Goal: Feedback & Contribution: Leave review/rating

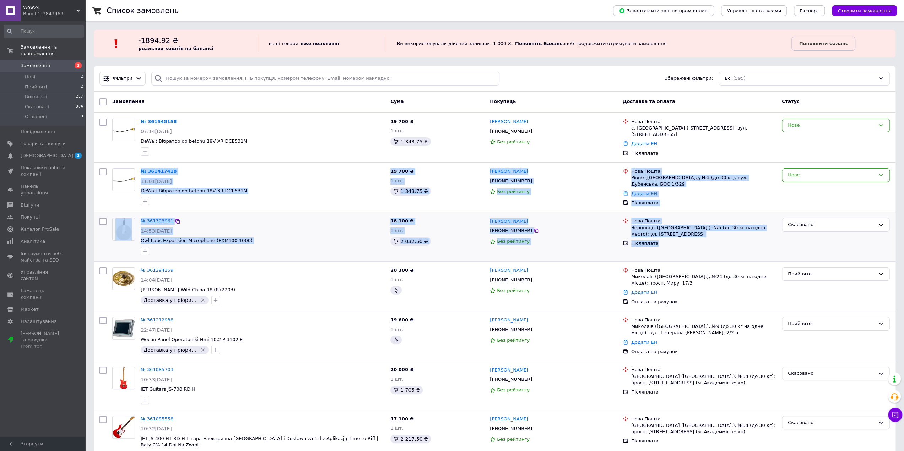
drag, startPoint x: 730, startPoint y: 240, endPoint x: 136, endPoint y: 210, distance: 594.6
click at [136, 212] on div "№ 361303961 14:53, 10.09.2025 Owl Labs Expansion Microphone (EXM100-1000) 18 10…" at bounding box center [495, 236] width 802 height 49
copy div "№ 361417418 11:01, 11.09.2025 DeWalt Вібратор do betonu 18V XR DCE531N 19 700 ₴…"
click at [365, 217] on div "№ 361303961" at bounding box center [262, 221] width 245 height 8
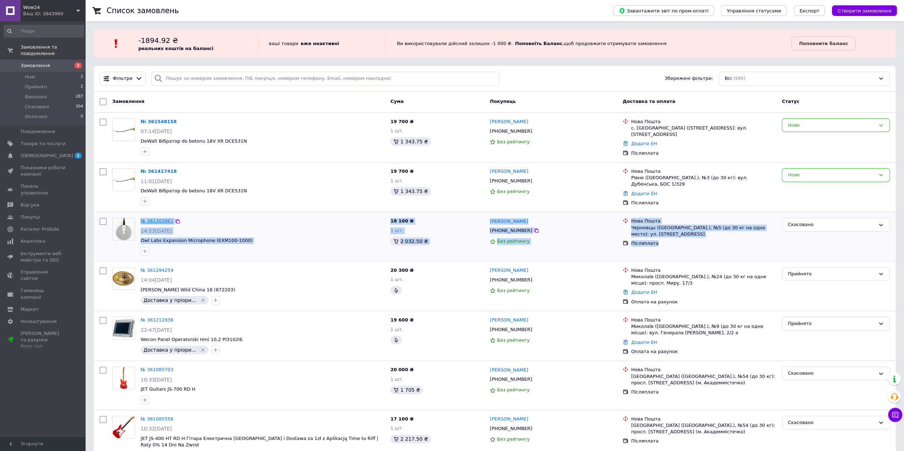
drag, startPoint x: 667, startPoint y: 242, endPoint x: 143, endPoint y: 218, distance: 524.8
click at [138, 218] on div "№ 361303961 14:53, 10.09.2025 Owl Labs Expansion Microphone (EXM100-1000) 18 10…" at bounding box center [495, 236] width 796 height 43
copy div "№ 361303961 14:53, 10.09.2025 Owl Labs Expansion Microphone (EXM100-1000) 18 10…"
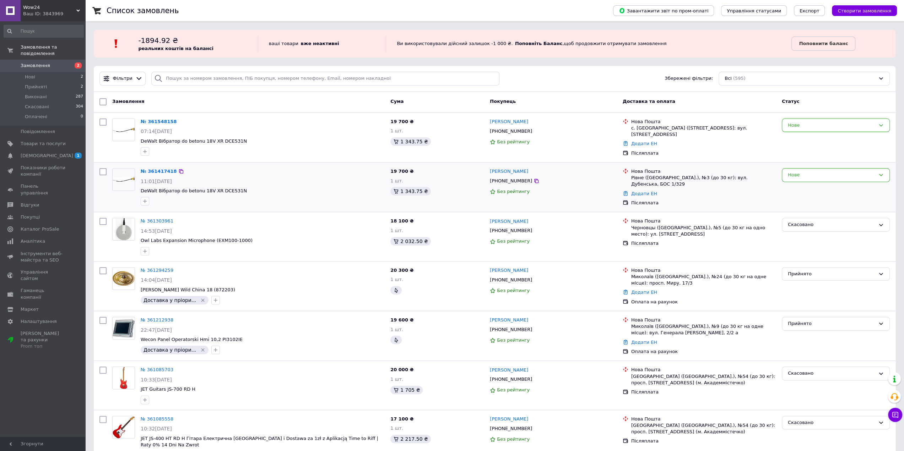
click at [298, 191] on span "DeWalt Вібратор do betonu 18V XR DCE531N" at bounding box center [263, 191] width 244 height 7
click at [534, 180] on icon at bounding box center [536, 181] width 4 height 4
drag, startPoint x: 244, startPoint y: 190, endPoint x: 141, endPoint y: 188, distance: 102.3
click at [141, 188] on span "DeWalt Вібратор do betonu 18V XR DCE531N" at bounding box center [263, 191] width 244 height 7
copy span "DeWalt Вібратор do betonu 18V XR DCE531N"
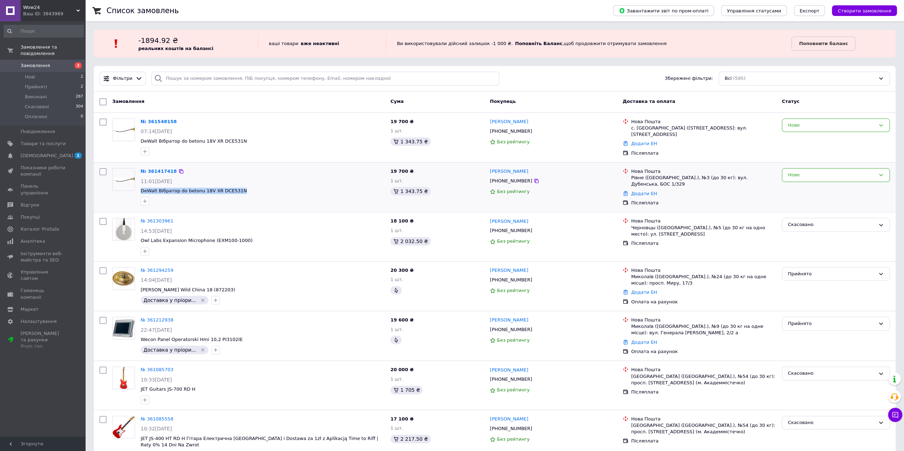
click at [247, 190] on span "DeWalt Вібратор do betonu 18V XR DCE531N" at bounding box center [263, 191] width 244 height 7
drag, startPoint x: 242, startPoint y: 191, endPoint x: 216, endPoint y: 191, distance: 25.9
click at [216, 191] on span "DeWalt Вібратор do betonu 18V XR DCE531N" at bounding box center [263, 191] width 244 height 7
copy span "DCE531N"
click at [533, 179] on icon at bounding box center [536, 181] width 6 height 6
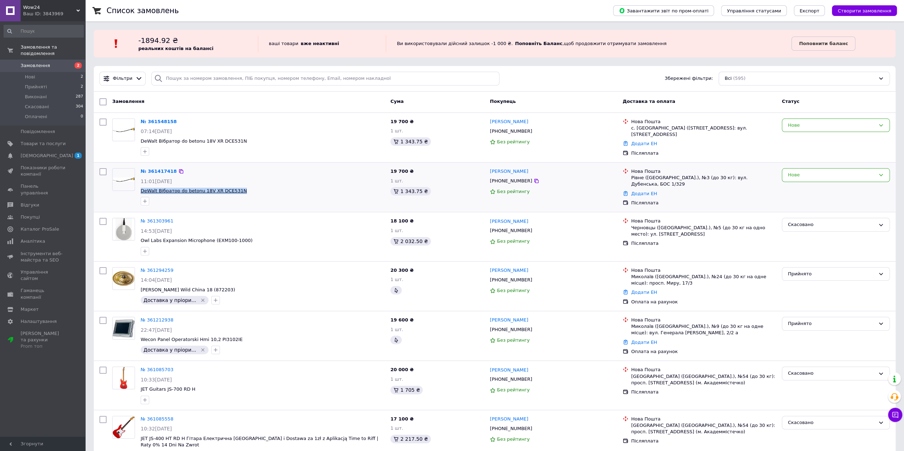
drag, startPoint x: 242, startPoint y: 190, endPoint x: 141, endPoint y: 188, distance: 100.9
click at [141, 188] on span "DeWalt Вібратор do betonu 18V XR DCE531N" at bounding box center [263, 191] width 244 height 7
copy span "DeWalt Вібратор do betonu 18V XR DCE531N"
click at [247, 141] on span "DeWalt Вібратор do betonu 18V XR DCE531N" at bounding box center [263, 141] width 244 height 7
click at [269, 181] on div "11:01[DATE]" at bounding box center [263, 181] width 244 height 7
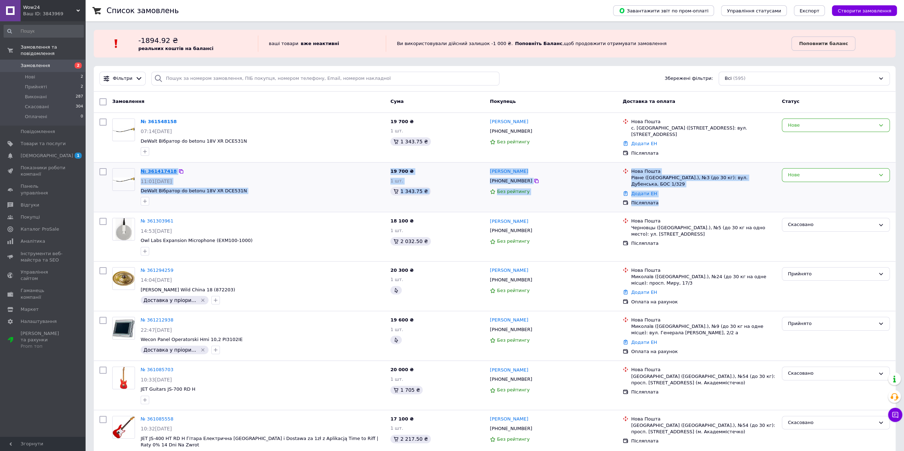
drag, startPoint x: 693, startPoint y: 196, endPoint x: 142, endPoint y: 169, distance: 551.9
click at [142, 169] on div "№ 361417418 11:01, 11.09.2025 DeWalt Вібратор do betonu 18V XR DCE531N 19 700 ₴…" at bounding box center [495, 188] width 796 height 44
copy div "№ 361417418 11:01, 11.09.2025 DeWalt Вібратор do betonu 18V XR DCE531N 19 700 ₴…"
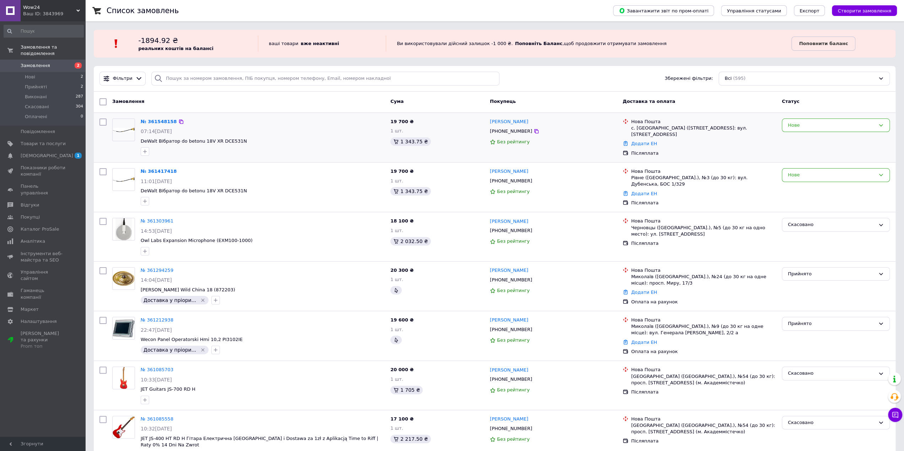
click at [314, 143] on span "DeWalt Вібратор do betonu 18V XR DCE531N" at bounding box center [263, 141] width 244 height 7
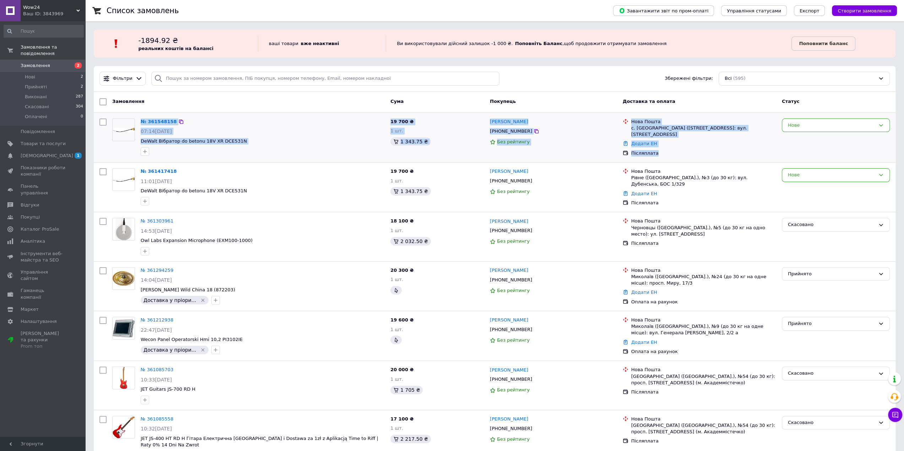
drag, startPoint x: 696, startPoint y: 152, endPoint x: 136, endPoint y: 119, distance: 560.8
click at [136, 119] on div "№ 361548158 07:14, 12.09.2025 DeWalt Вібратор do betonu 18V XR DCE531N 19 700 ₴…" at bounding box center [495, 138] width 796 height 44
copy div "№ 361548158 07:14, 12.09.2025 DeWalt Вібратор do betonu 18V XR DCE531N 19 700 ₴…"
click at [291, 146] on div at bounding box center [262, 151] width 247 height 11
click at [283, 143] on span "DeWalt Вібратор do betonu 18V XR DCE531N" at bounding box center [263, 141] width 244 height 7
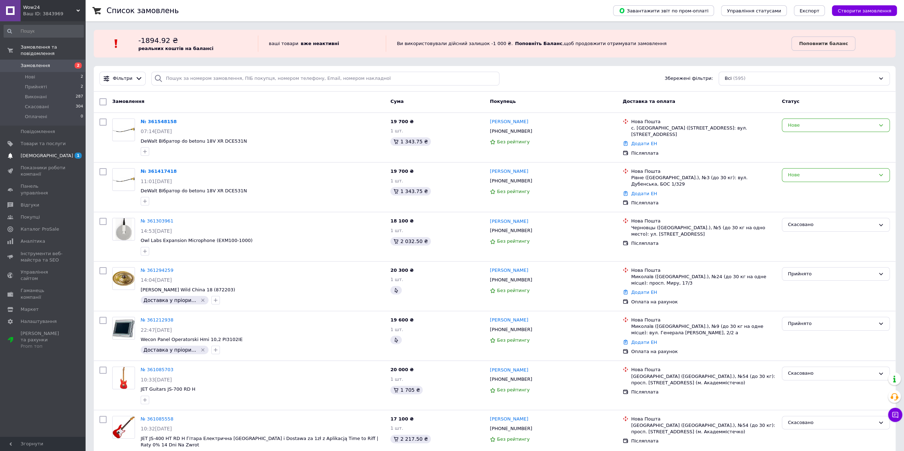
click at [66, 153] on link "Сповіщення 1 0" at bounding box center [43, 156] width 87 height 12
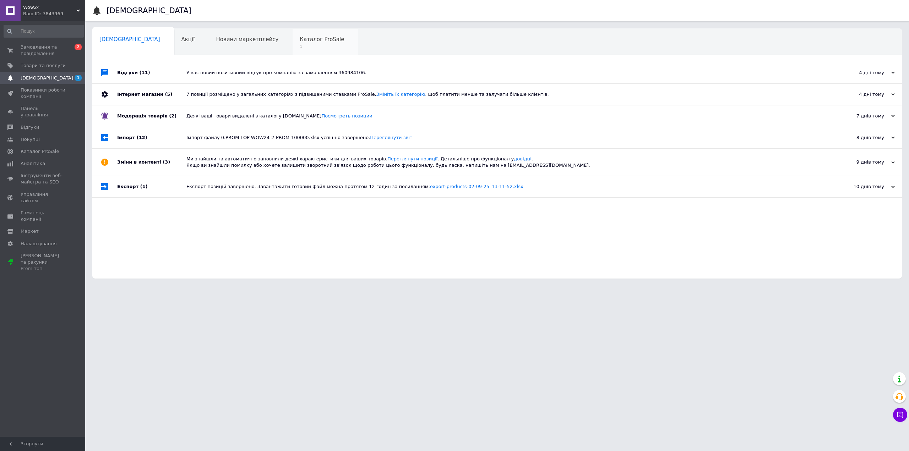
click at [293, 38] on div "Каталог ProSale 1" at bounding box center [326, 42] width 66 height 27
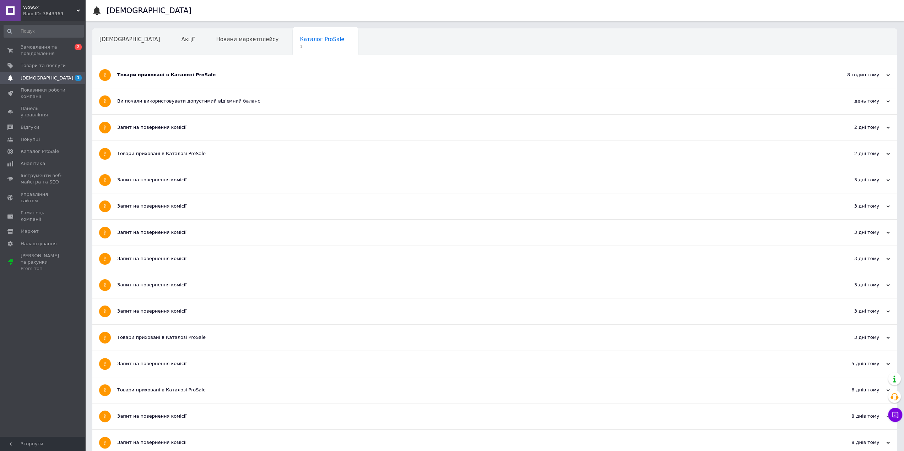
click at [170, 76] on div "Товари приховані в Каталозі ProSale" at bounding box center [468, 75] width 702 height 6
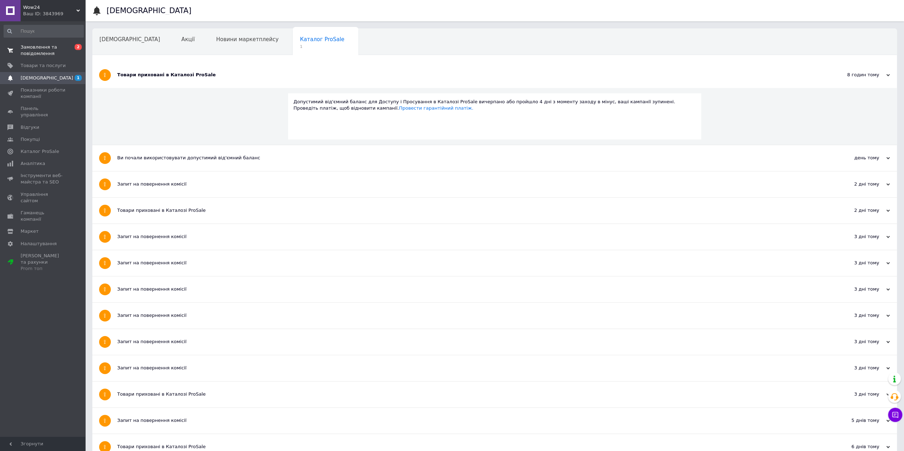
click at [35, 44] on span "Замовлення та повідомлення" at bounding box center [43, 50] width 45 height 13
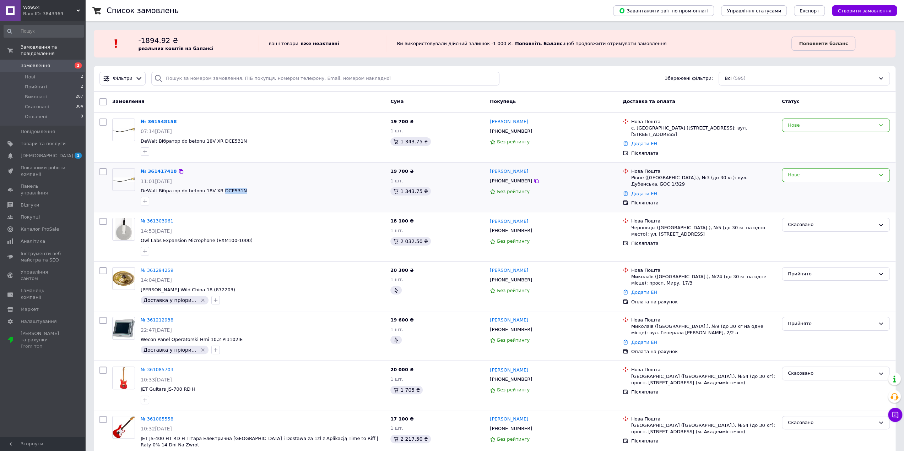
drag, startPoint x: 244, startPoint y: 191, endPoint x: 215, endPoint y: 189, distance: 29.3
click at [215, 189] on span "DeWalt Вібратор do betonu 18V XR DCE531N" at bounding box center [263, 191] width 244 height 7
copy span "DCE531N"
click at [533, 180] on icon at bounding box center [536, 181] width 6 height 6
click at [167, 169] on link "№ 361417418" at bounding box center [159, 171] width 36 height 5
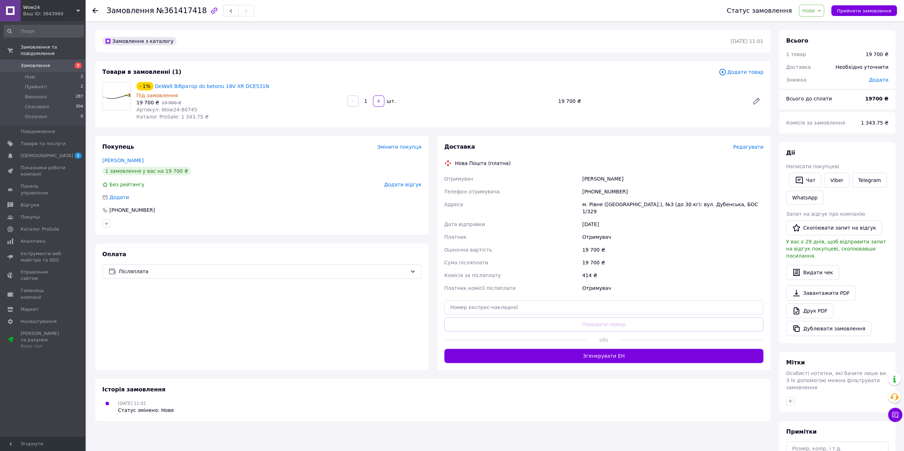
click at [395, 186] on span "Додати відгук" at bounding box center [402, 185] width 37 height 6
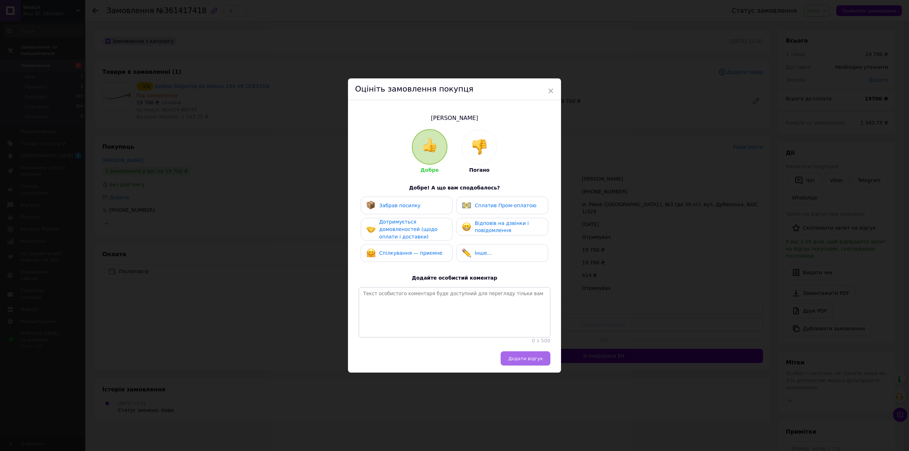
click at [526, 362] on span "Додати відгук" at bounding box center [525, 358] width 35 height 5
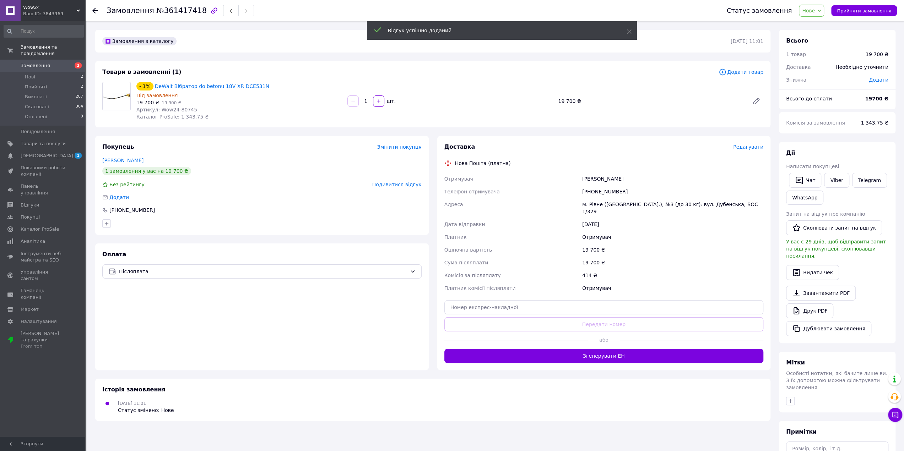
click at [280, 123] on div "Товари в замовленні (1) Додати товар - 1% DeWalt Вібратор do betonu 18V XR DCE5…" at bounding box center [432, 94] width 675 height 66
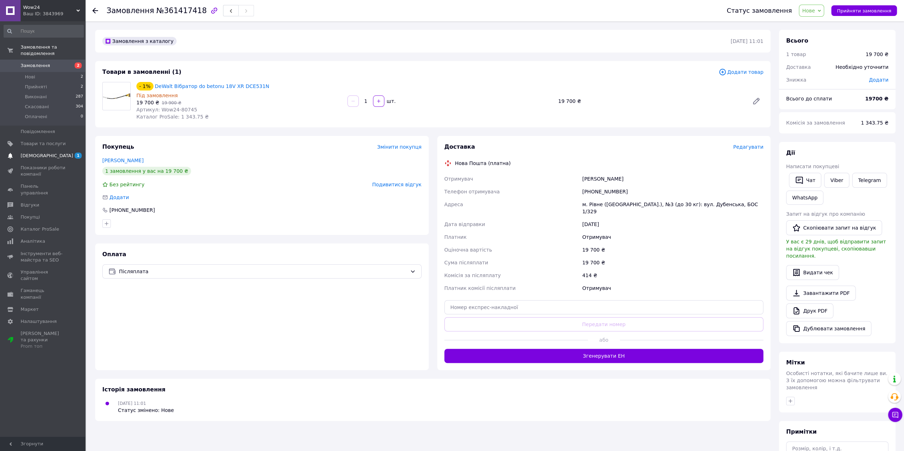
click at [73, 153] on span "1" at bounding box center [76, 156] width 20 height 6
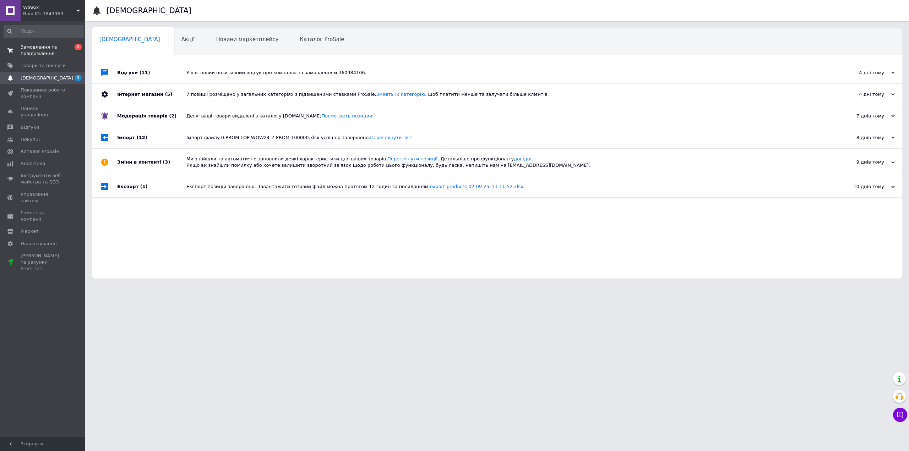
click at [22, 47] on span "Замовлення та повідомлення" at bounding box center [43, 50] width 45 height 13
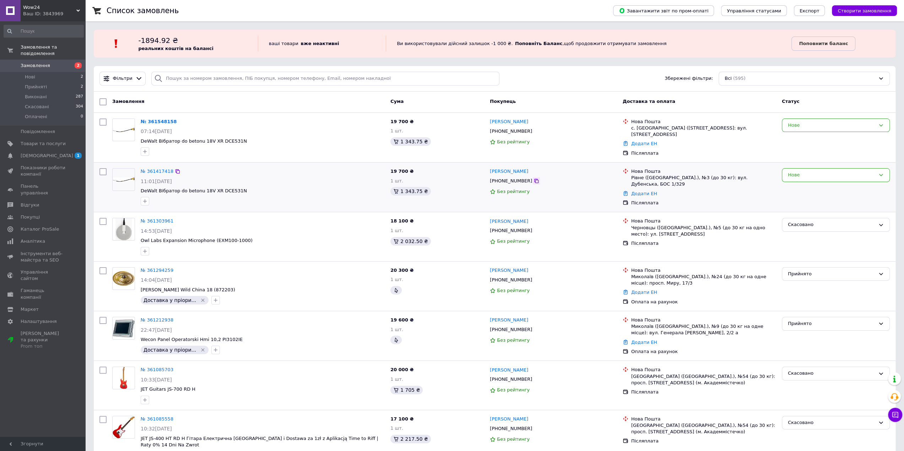
click at [533, 180] on icon at bounding box center [536, 181] width 6 height 6
click at [158, 169] on link "№ 361417418" at bounding box center [157, 171] width 33 height 5
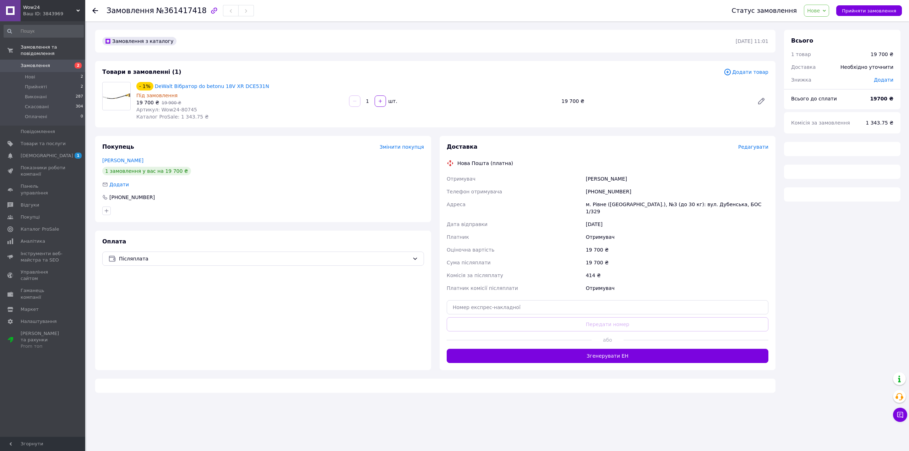
click at [210, 9] on icon "button" at bounding box center [214, 10] width 9 height 9
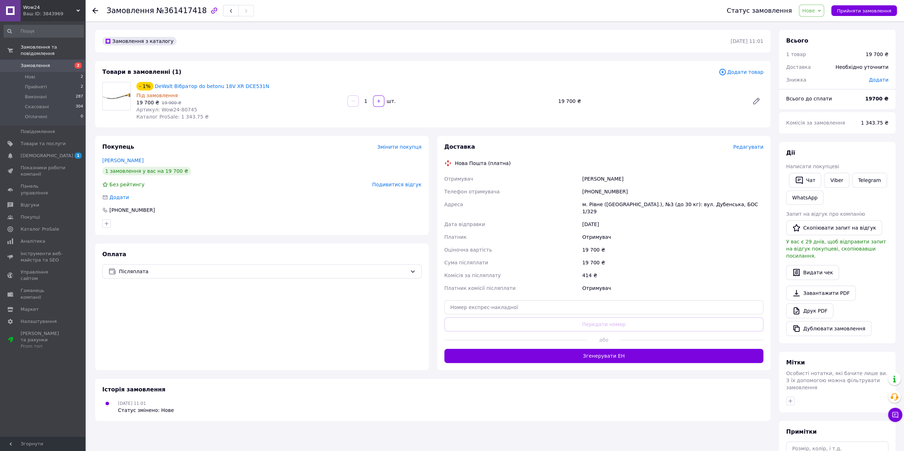
click at [387, 186] on span "Подивитися відгук" at bounding box center [396, 185] width 49 height 6
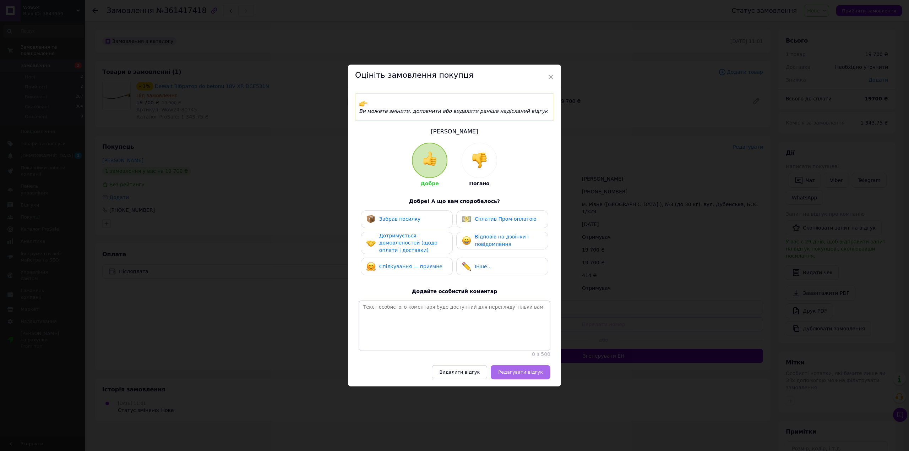
click at [516, 374] on span "Редагувати відгук" at bounding box center [520, 372] width 45 height 5
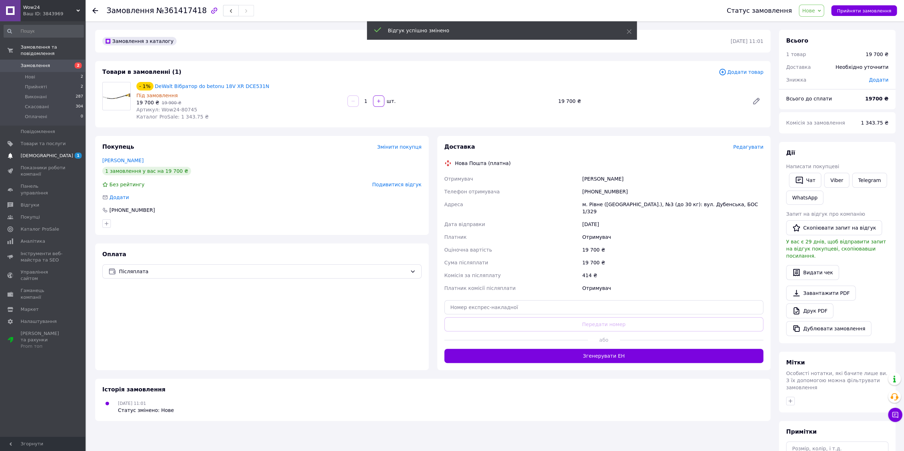
click at [68, 153] on span "1" at bounding box center [76, 156] width 20 height 6
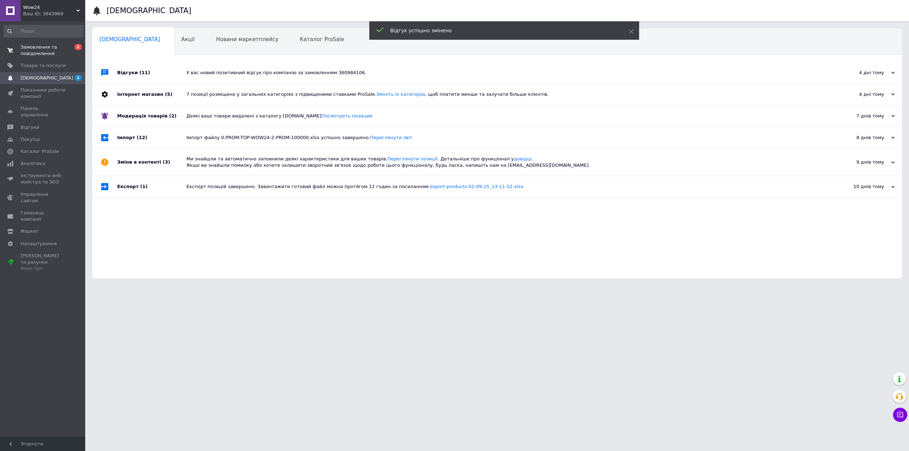
click at [45, 46] on span "Замовлення та повідомлення" at bounding box center [43, 50] width 45 height 13
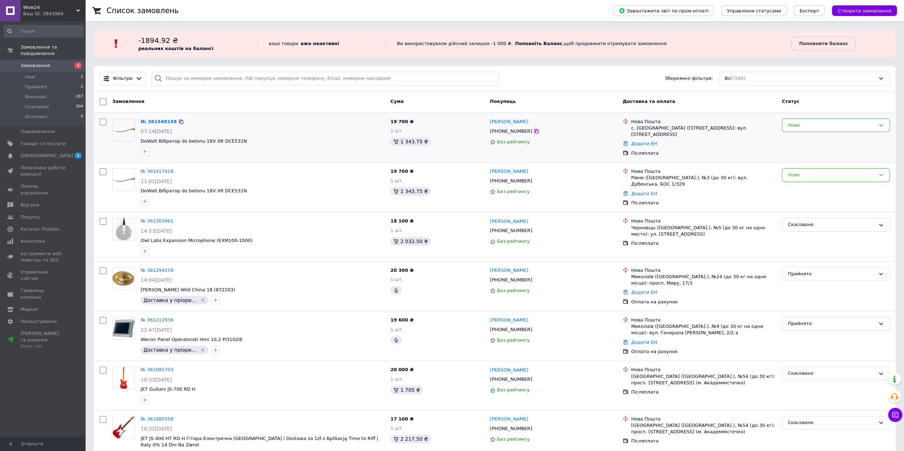
click at [534, 132] on icon at bounding box center [536, 131] width 4 height 4
drag, startPoint x: 252, startPoint y: 139, endPoint x: 160, endPoint y: 138, distance: 92.4
click at [142, 140] on span "DeWalt Вібратор do betonu 18V XR DCE531N" at bounding box center [263, 141] width 244 height 7
click at [270, 130] on div "07:14[DATE]" at bounding box center [263, 131] width 244 height 7
drag, startPoint x: 428, startPoint y: 142, endPoint x: 399, endPoint y: 143, distance: 28.8
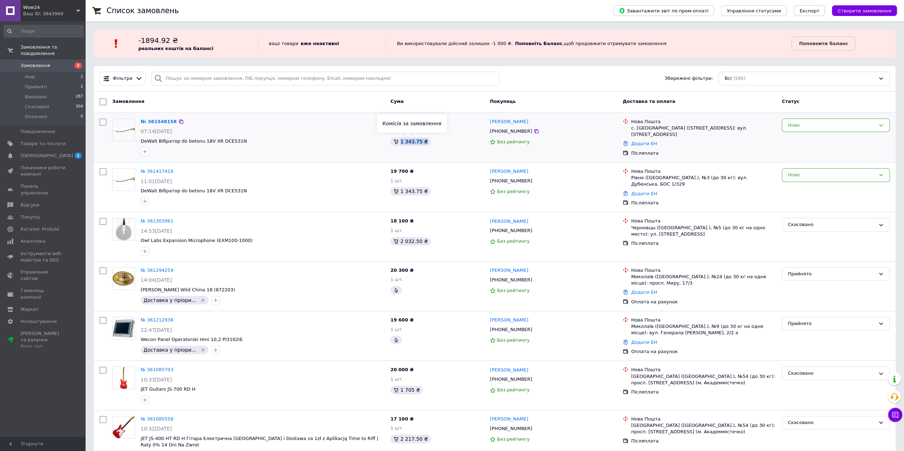
click at [399, 143] on div "1 343.75 ₴" at bounding box center [437, 141] width 94 height 9
click at [446, 141] on div "1 343.75 ₴" at bounding box center [437, 141] width 94 height 9
drag, startPoint x: 245, startPoint y: 141, endPoint x: 220, endPoint y: 141, distance: 25.6
click at [216, 141] on span "DeWalt Вібратор do betonu 18V XR DCE531N" at bounding box center [263, 141] width 244 height 7
click at [340, 140] on span "DeWalt Вібратор do betonu 18V XR DCE531N" at bounding box center [263, 141] width 244 height 7
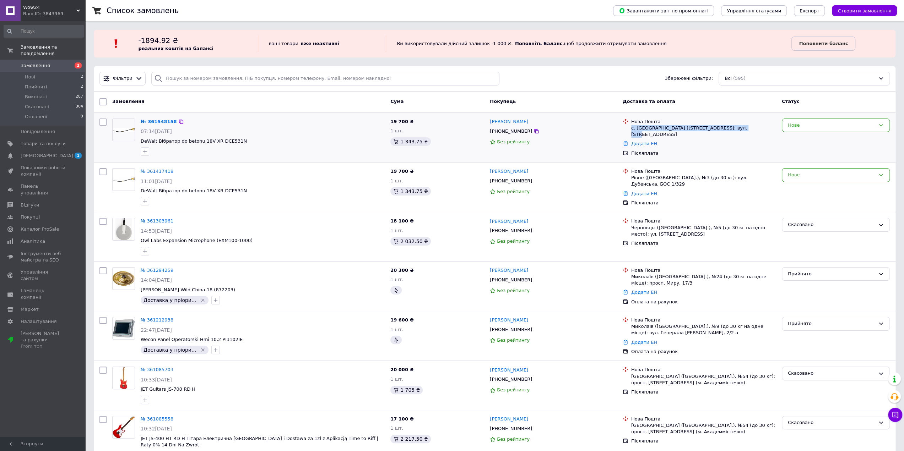
drag, startPoint x: 737, startPoint y: 126, endPoint x: 631, endPoint y: 127, distance: 106.6
click at [631, 127] on div "с. [GEOGRAPHIC_DATA] ([STREET_ADDRESS]: вул. [STREET_ADDRESS]" at bounding box center [703, 131] width 145 height 13
copy div "с. [GEOGRAPHIC_DATA] ([STREET_ADDRESS]: вул. [STREET_ADDRESS]"
click at [150, 119] on link "№ 361548158" at bounding box center [159, 121] width 36 height 5
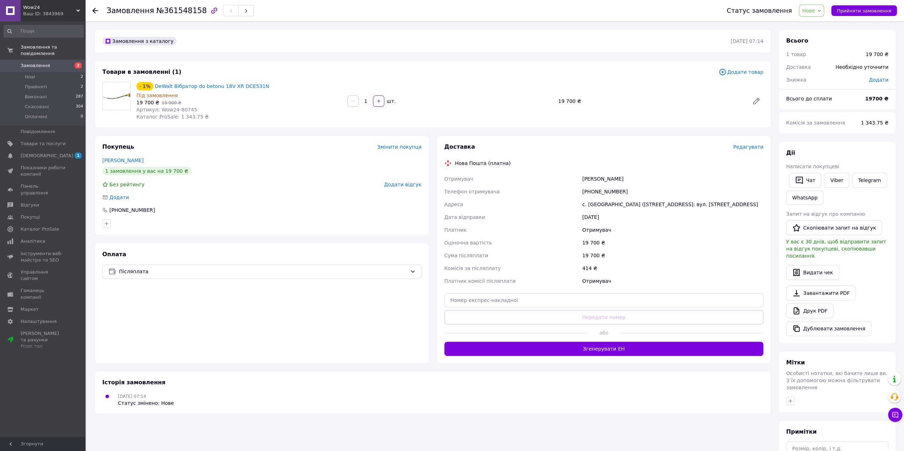
click at [215, 194] on div "Покупець Змінити покупця Опалько Даниїл 1 замовлення у вас на 19 700 ₴ Без рейт…" at bounding box center [262, 185] width 334 height 99
drag, startPoint x: 145, startPoint y: 211, endPoint x: 110, endPoint y: 209, distance: 34.1
click at [110, 209] on div "[PHONE_NUMBER]" at bounding box center [132, 210] width 47 height 7
copy div "[PHONE_NUMBER]"
click at [211, 9] on icon "button" at bounding box center [214, 10] width 6 height 6
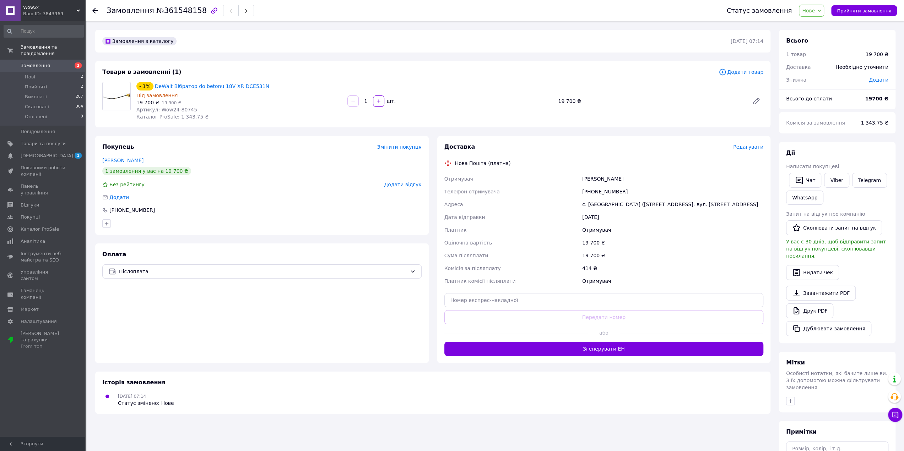
click at [313, 169] on div "1 замовлення у вас на 19 700 ₴" at bounding box center [261, 171] width 319 height 9
click at [395, 187] on span "Додати відгук" at bounding box center [402, 185] width 37 height 6
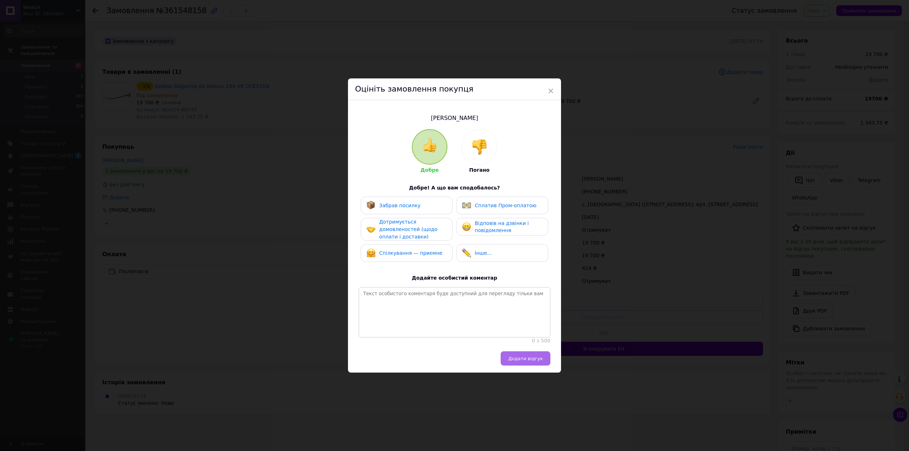
click at [528, 362] on span "Додати відгук" at bounding box center [525, 358] width 35 height 5
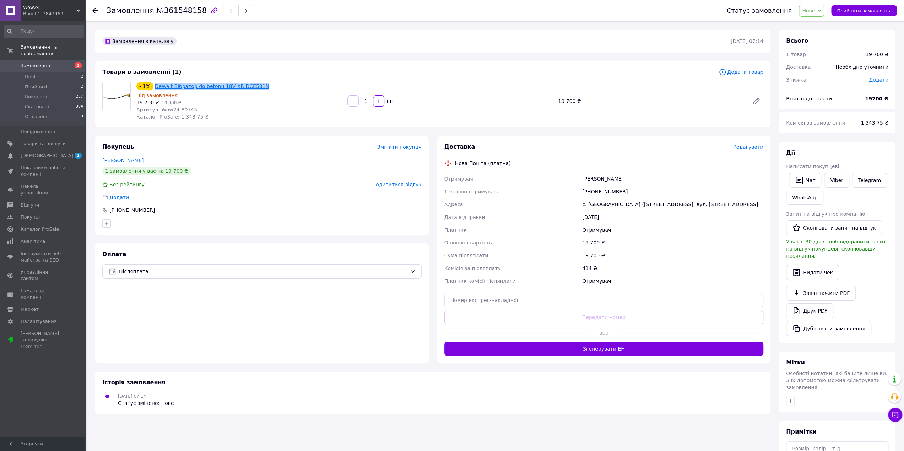
drag, startPoint x: 268, startPoint y: 85, endPoint x: 154, endPoint y: 86, distance: 114.0
click at [154, 86] on div "- 1% DeWalt Вібратор do betonu 18V XR DCE531N" at bounding box center [239, 86] width 207 height 10
click at [35, 63] on span "Замовлення" at bounding box center [35, 66] width 29 height 6
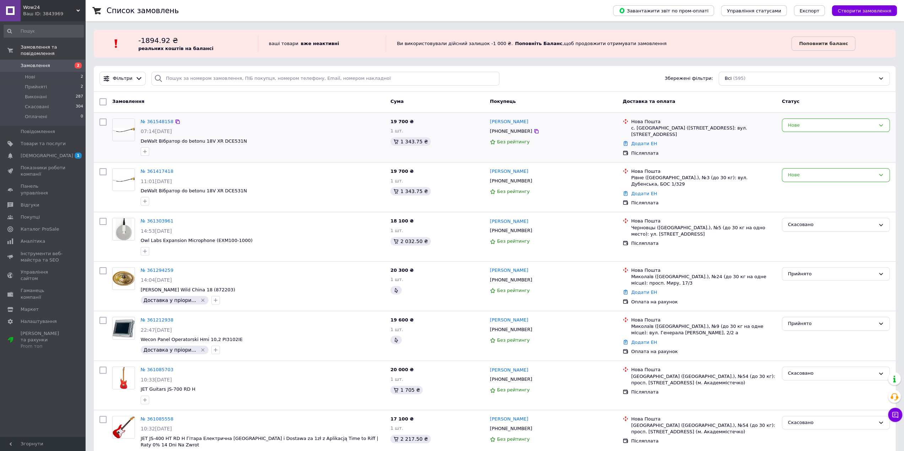
click at [270, 126] on div "№ 361548158 07:14, 12.09.2025 DeWalt Вібратор do betonu 18V XR DCE531N" at bounding box center [263, 137] width 250 height 43
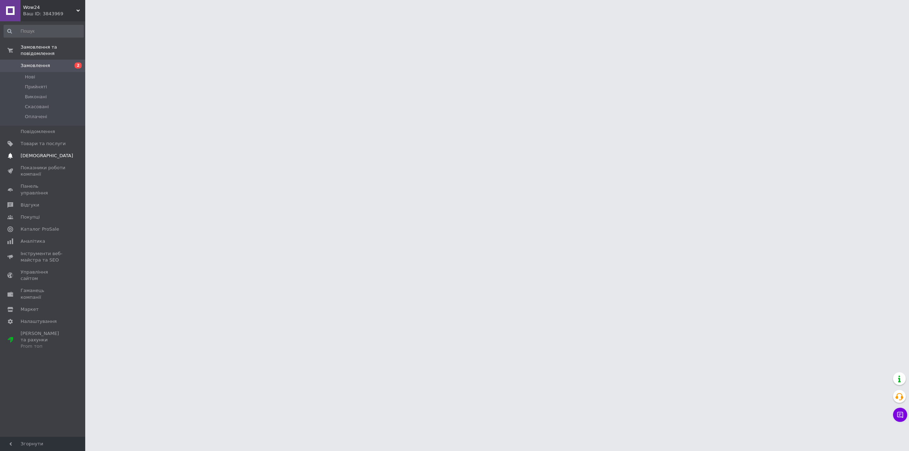
click at [44, 153] on span "[DEMOGRAPHIC_DATA]" at bounding box center [47, 156] width 53 height 6
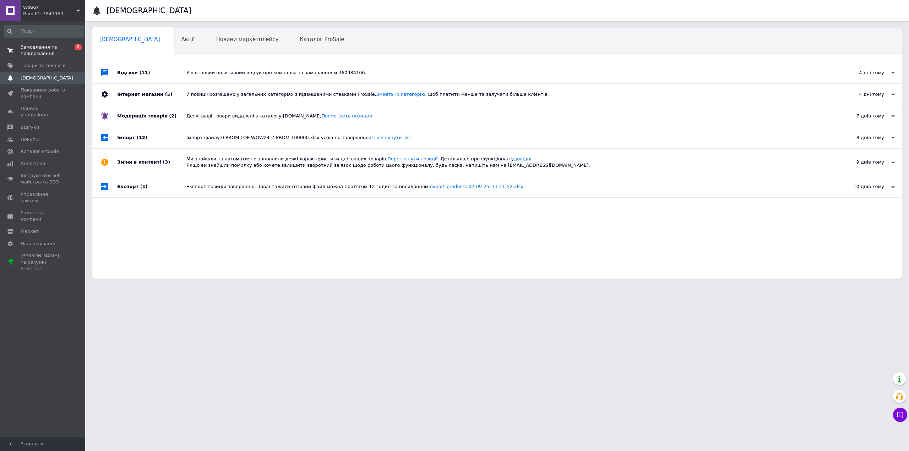
click at [45, 50] on span "Замовлення та повідомлення" at bounding box center [43, 50] width 45 height 13
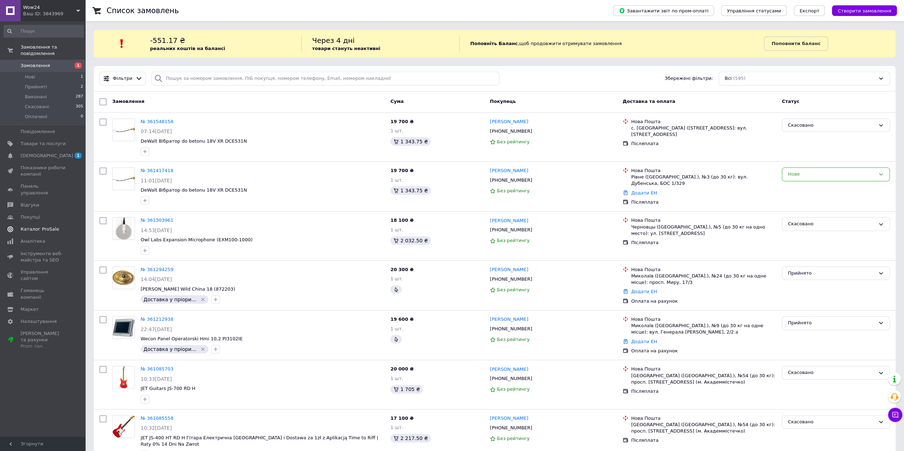
click at [68, 153] on span "1 0" at bounding box center [76, 156] width 20 height 6
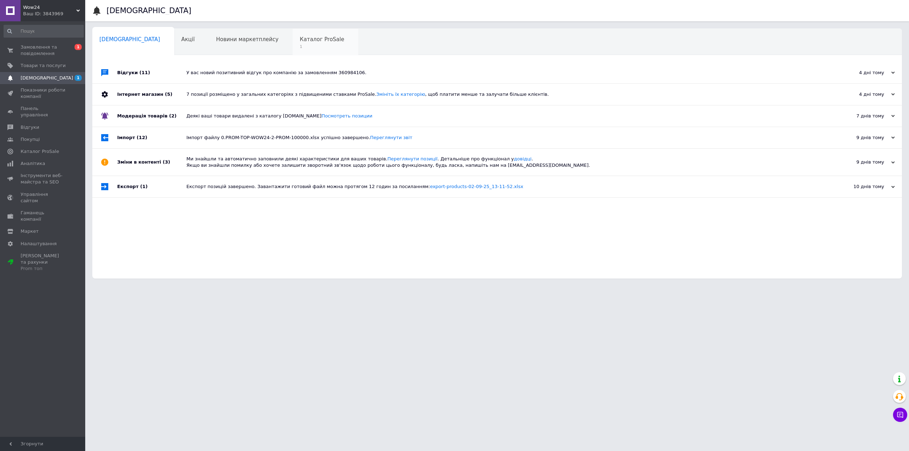
click at [300, 45] on span "1" at bounding box center [322, 46] width 44 height 5
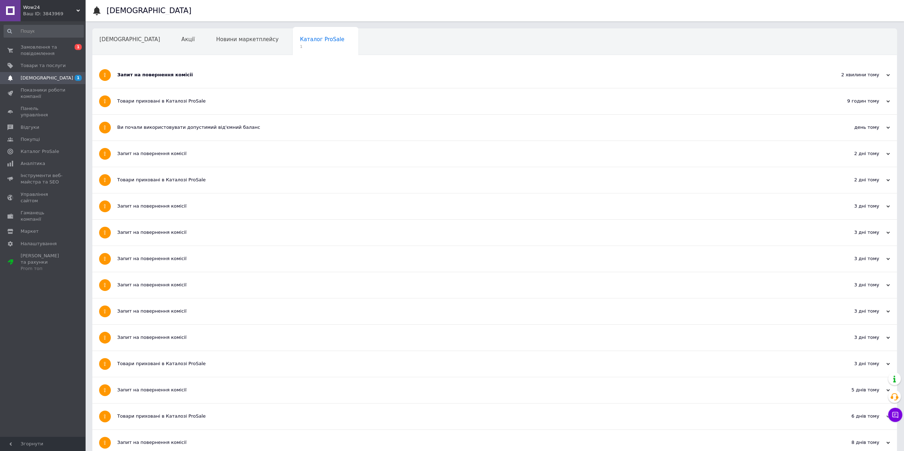
click at [163, 74] on div "Запит на повернення комісії" at bounding box center [468, 75] width 702 height 6
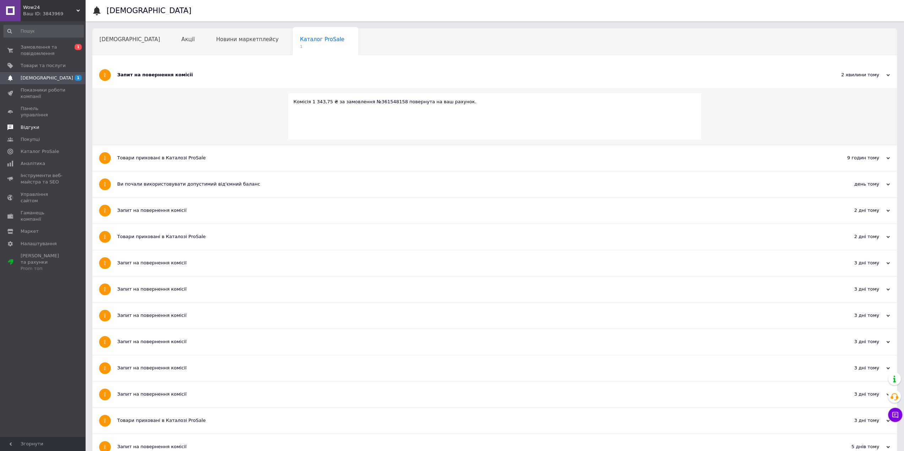
click at [23, 124] on link "Відгуки" at bounding box center [43, 127] width 87 height 12
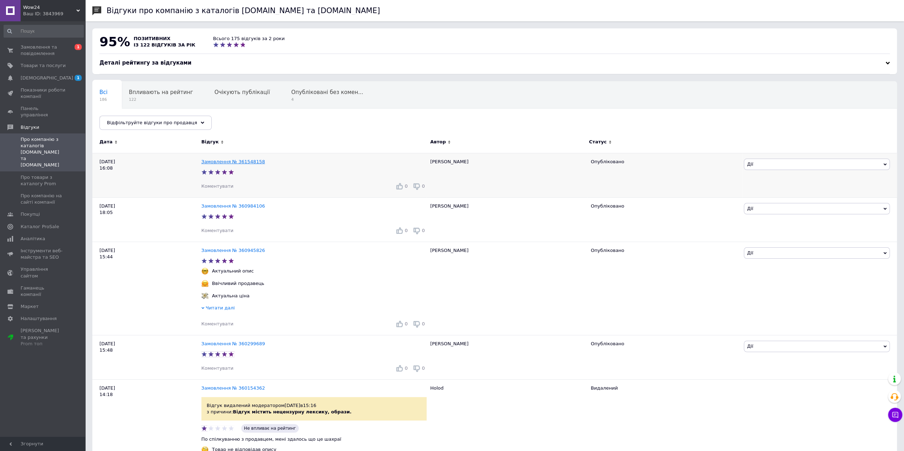
click at [229, 163] on link "Замовлення № 361548158" at bounding box center [233, 161] width 64 height 5
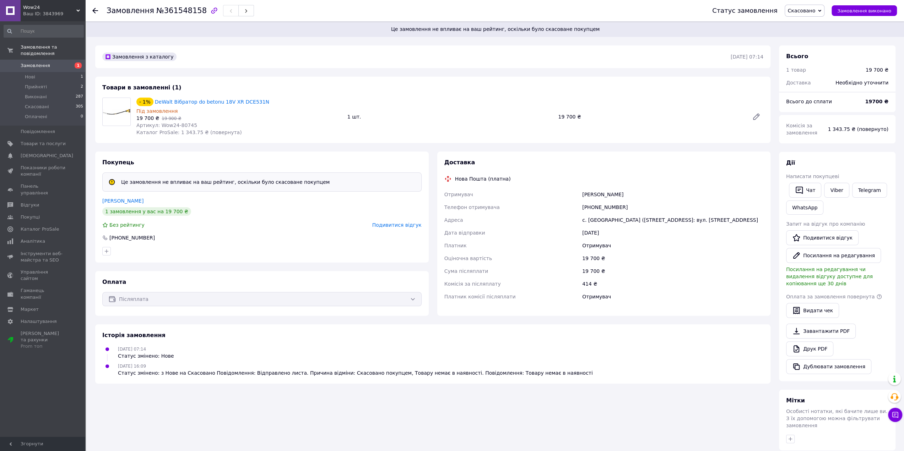
click at [36, 63] on link "Замовлення 1" at bounding box center [43, 66] width 87 height 12
